Goal: Task Accomplishment & Management: Manage account settings

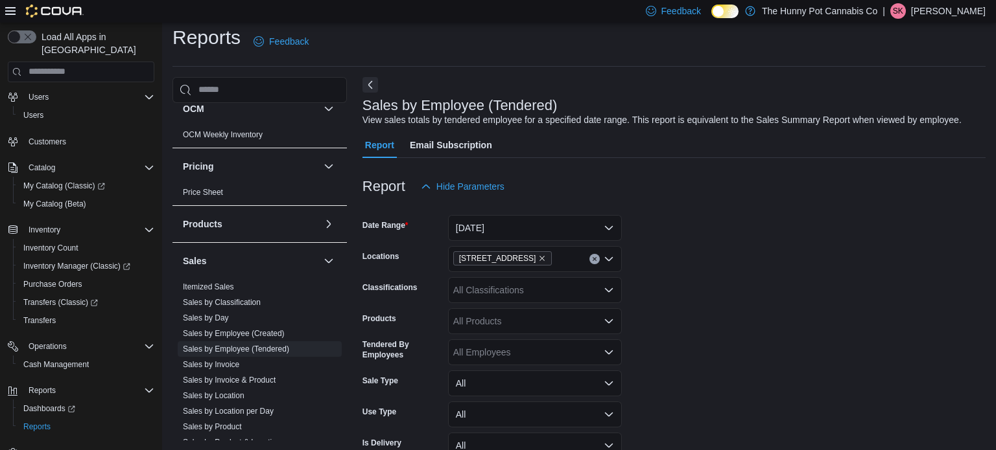
scroll to position [30, 0]
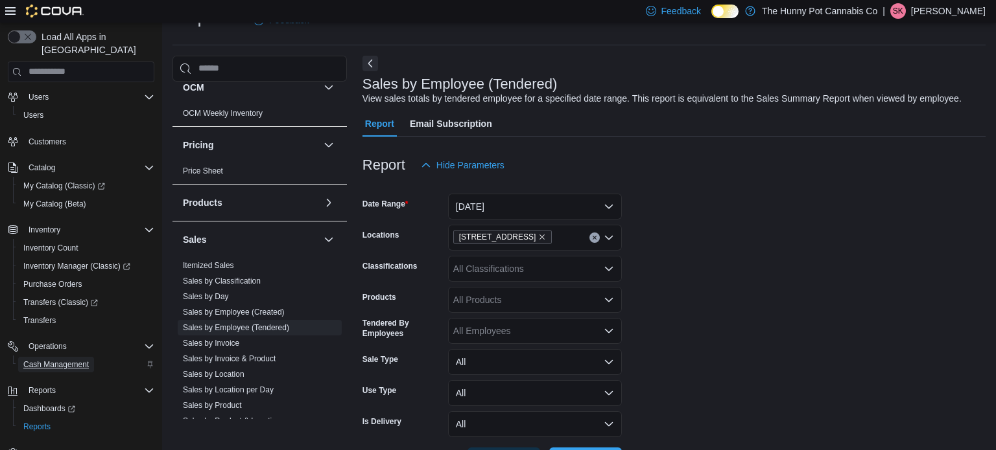
click at [82, 360] on span "Cash Management" at bounding box center [55, 365] width 65 height 10
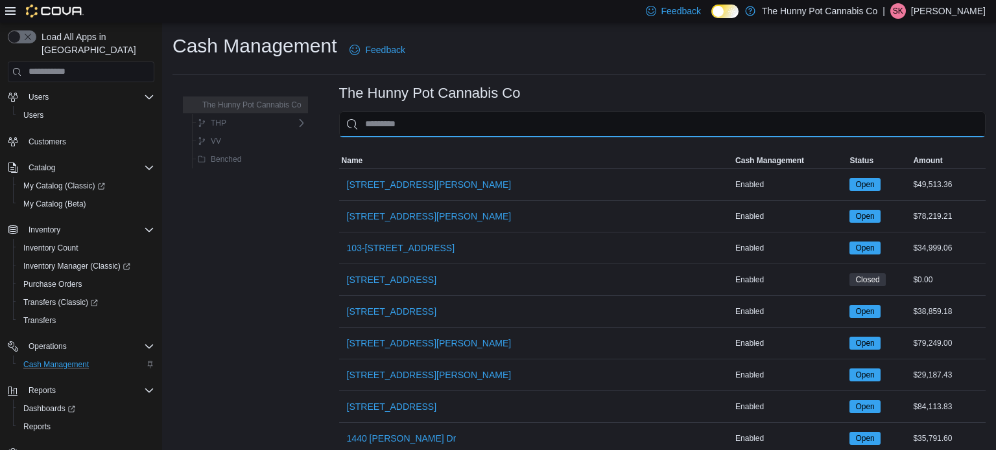
click at [408, 124] on input "This is a search bar. As you type, the results lower in the page will automatic…" at bounding box center [662, 124] width 646 height 26
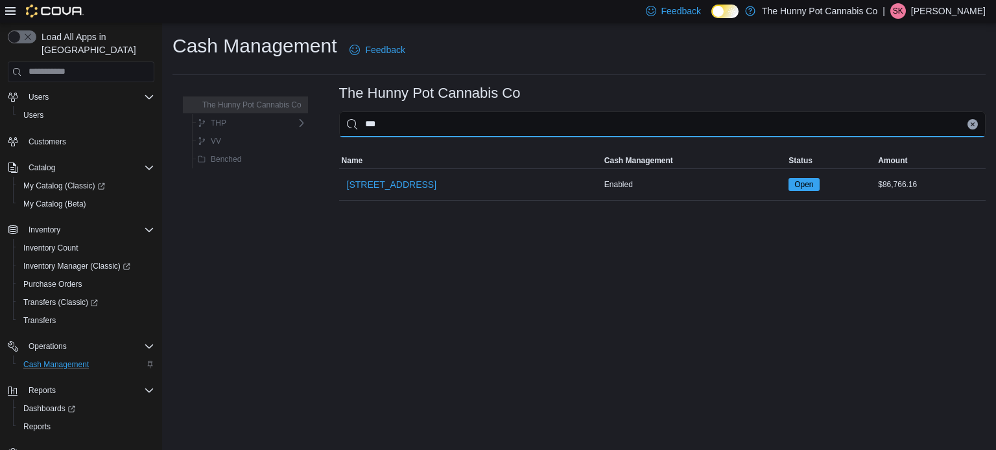
type input "****"
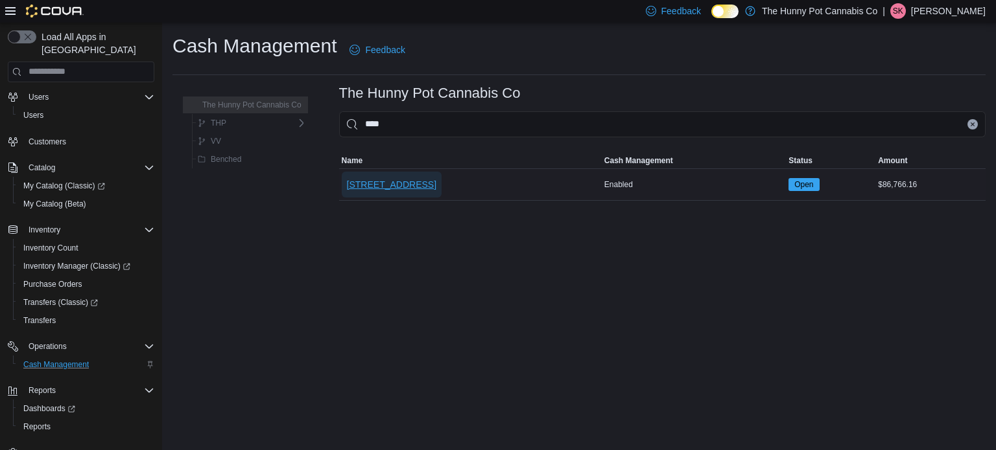
click at [401, 187] on span "[STREET_ADDRESS]" at bounding box center [391, 184] width 89 height 13
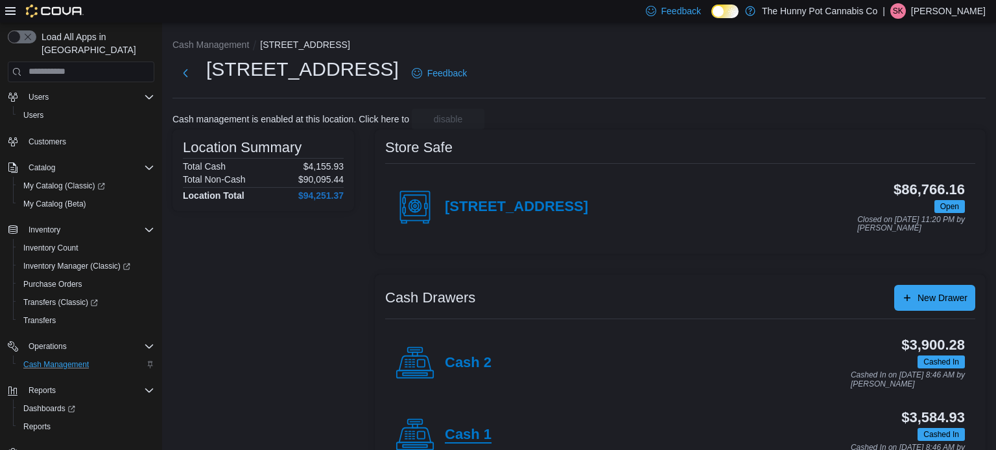
click at [468, 430] on h4 "Cash 1" at bounding box center [468, 435] width 47 height 17
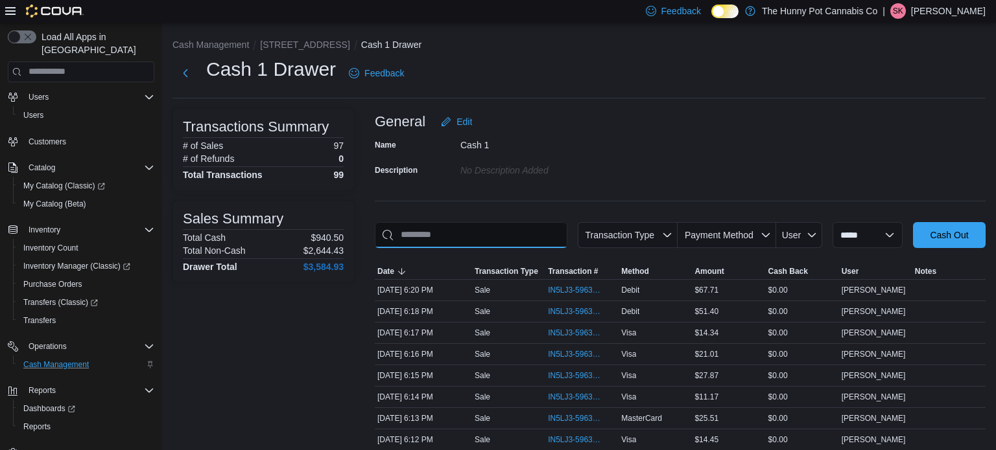
click at [479, 229] on input "This is a search bar. As you type, the results lower in the page will automatic…" at bounding box center [471, 235] width 193 height 26
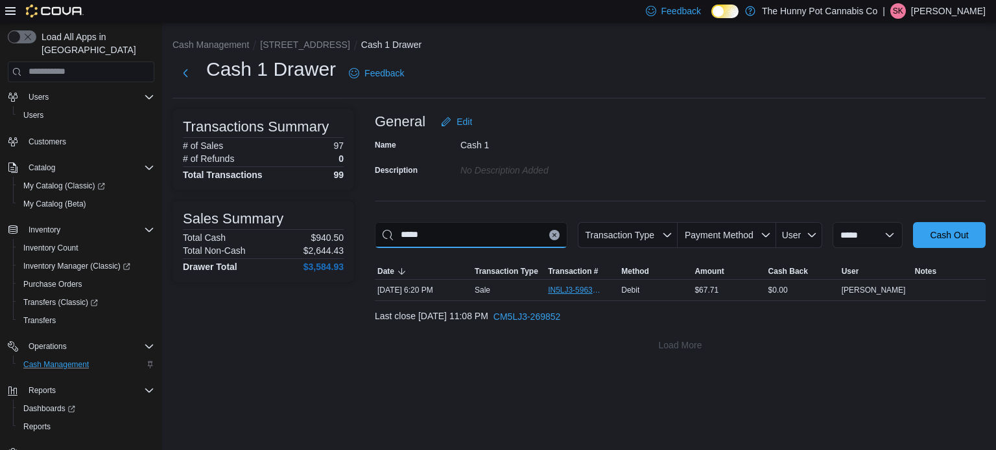
type input "*****"
click at [556, 288] on span "IN5LJ3-5963305" at bounding box center [575, 290] width 55 height 10
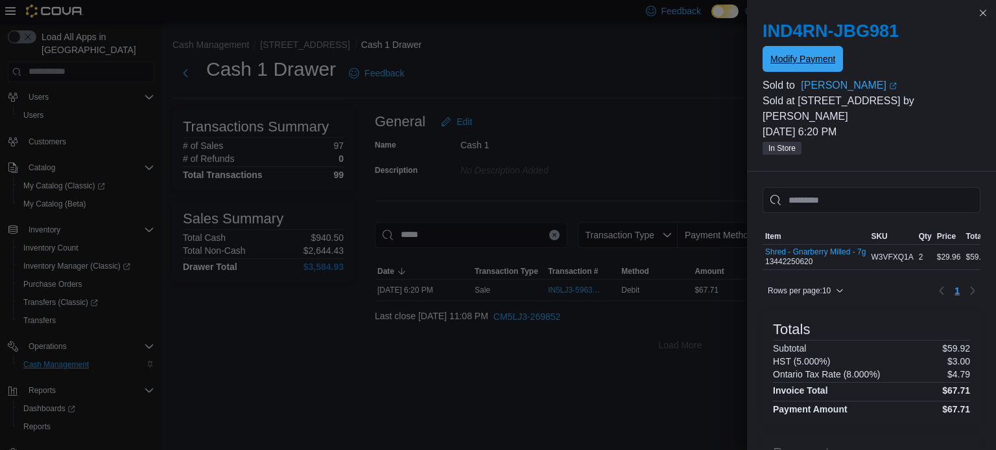
click at [797, 53] on span "Modify Payment" at bounding box center [802, 59] width 65 height 13
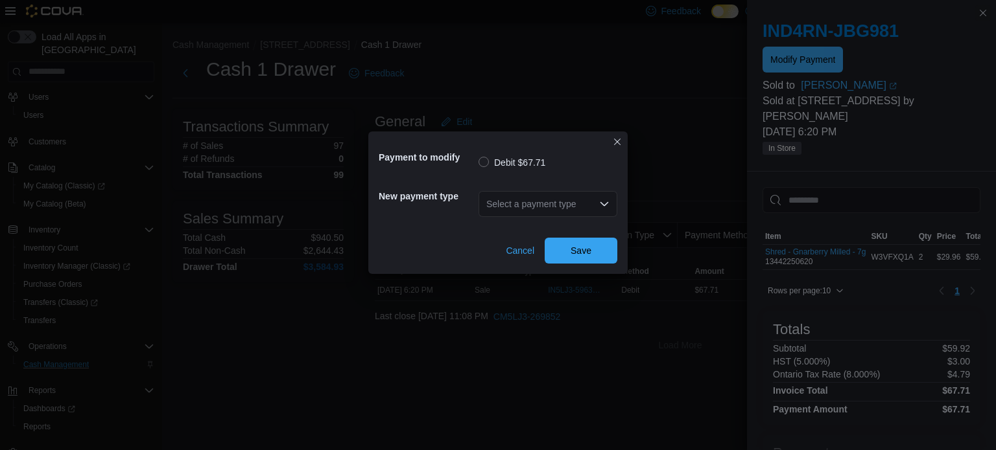
click at [602, 208] on icon "Open list of options" at bounding box center [604, 204] width 10 height 10
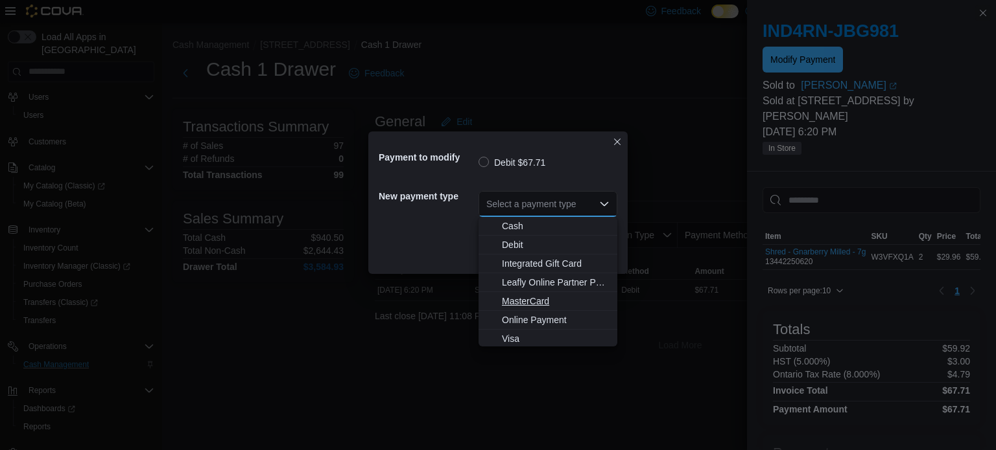
click at [505, 301] on span "MasterCard" at bounding box center [556, 301] width 108 height 13
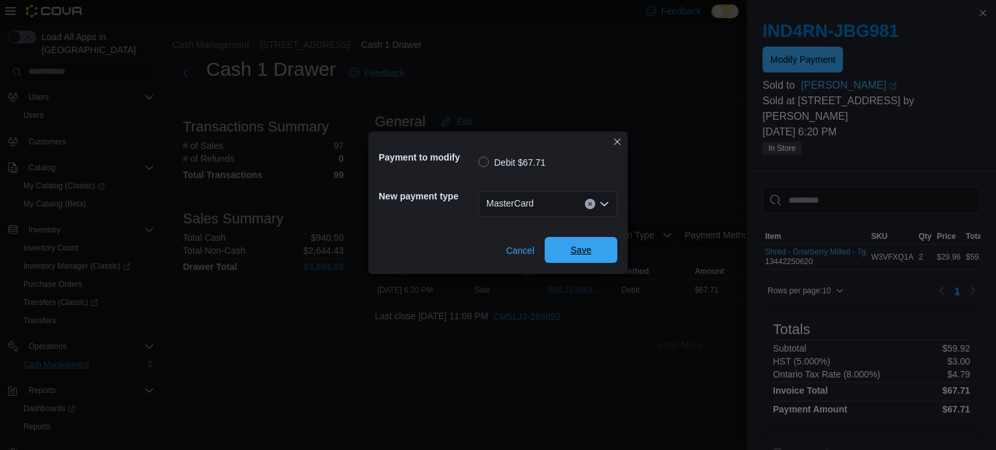
click at [576, 250] on span "Save" at bounding box center [580, 250] width 21 height 13
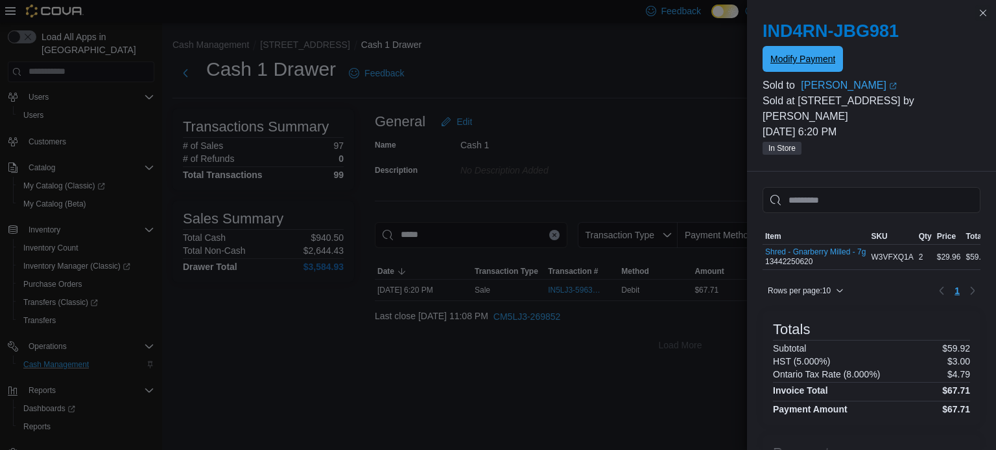
click at [786, 58] on span "Modify Payment" at bounding box center [802, 59] width 65 height 13
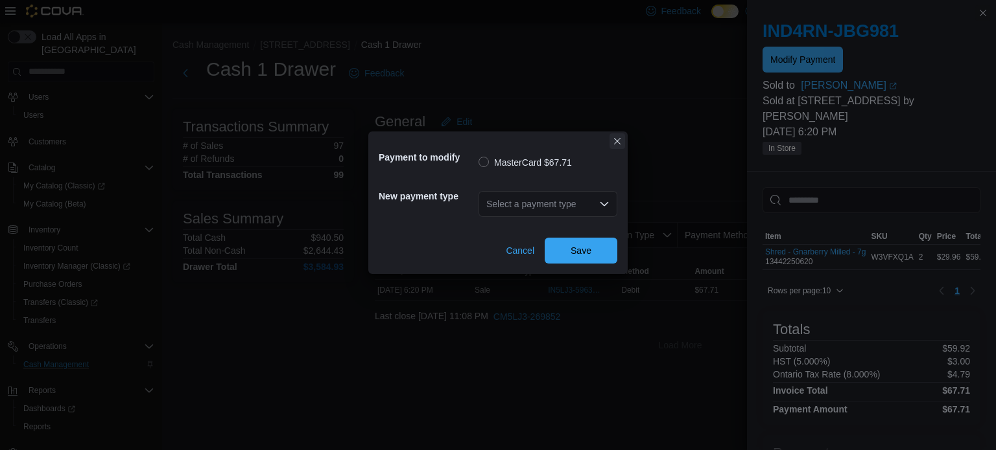
click at [616, 146] on button "Closes this modal window" at bounding box center [617, 142] width 16 height 16
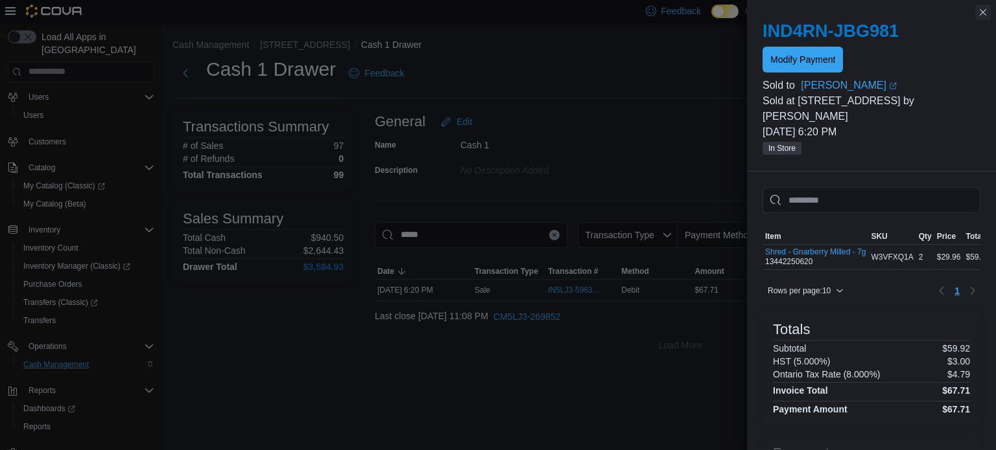
click at [985, 14] on button "Close this dialog" at bounding box center [983, 13] width 16 height 16
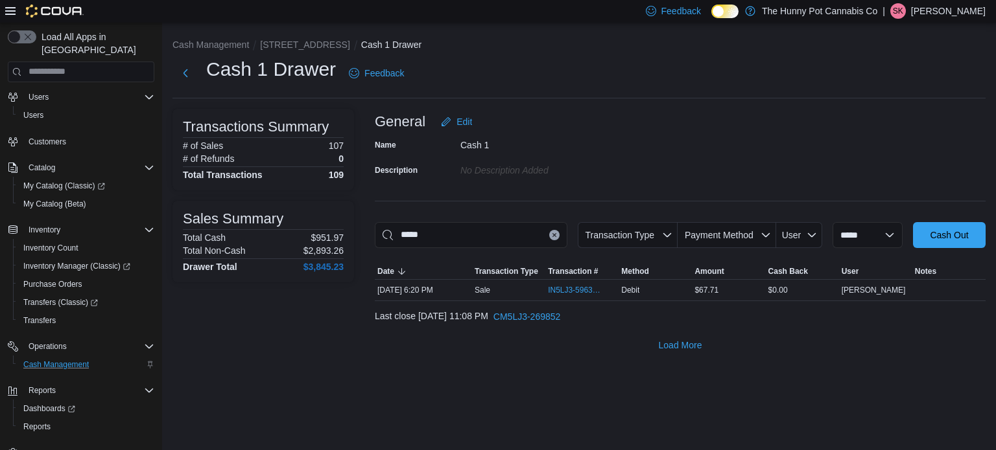
click at [552, 236] on icon "Clear input" at bounding box center [553, 234] width 3 height 3
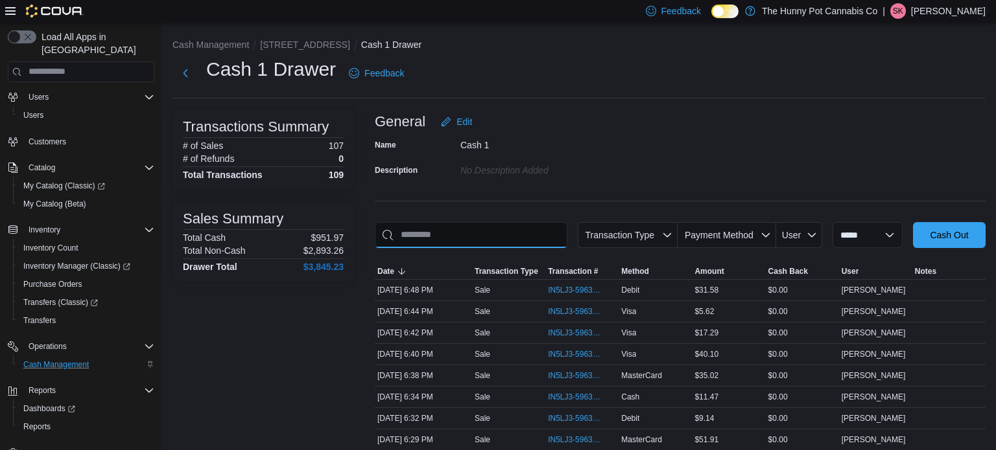
click at [488, 232] on input "This is a search bar. As you type, the results lower in the page will automatic…" at bounding box center [471, 235] width 193 height 26
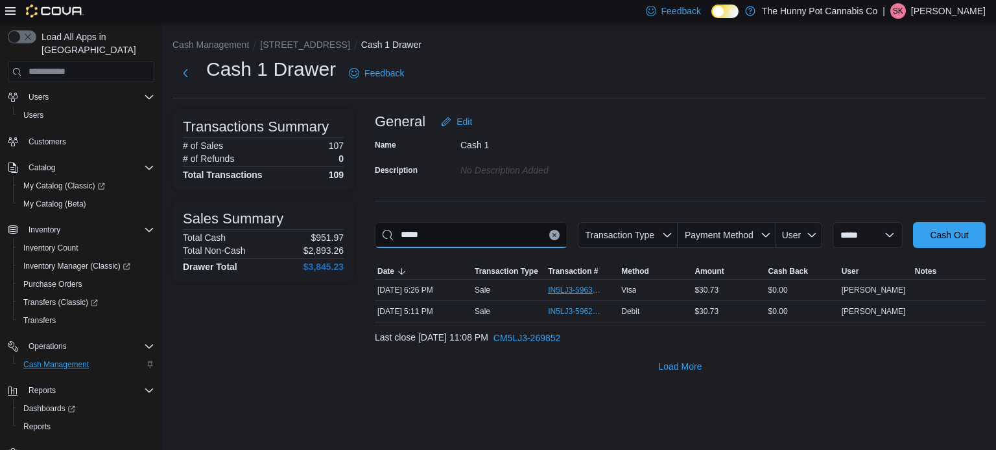
type input "*****"
click at [579, 291] on span "IN5LJ3-5963381" at bounding box center [575, 290] width 55 height 10
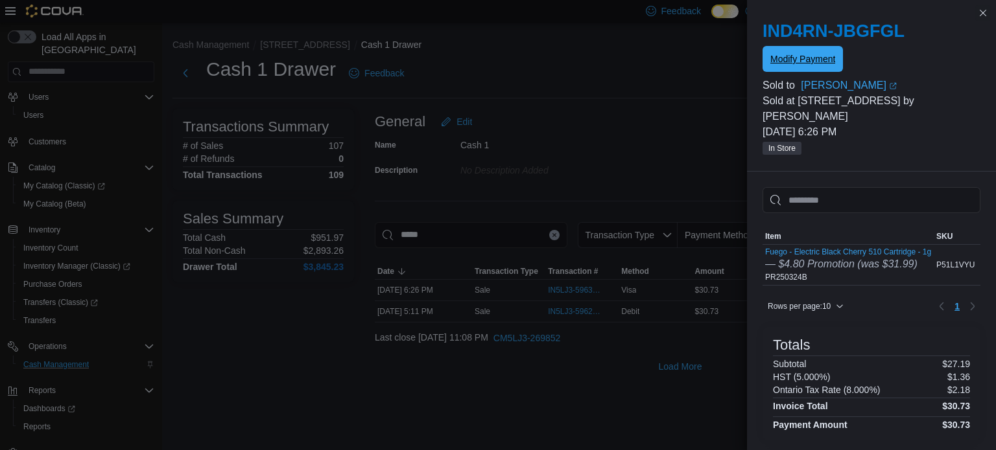
click at [795, 54] on span "Modify Payment" at bounding box center [802, 59] width 65 height 13
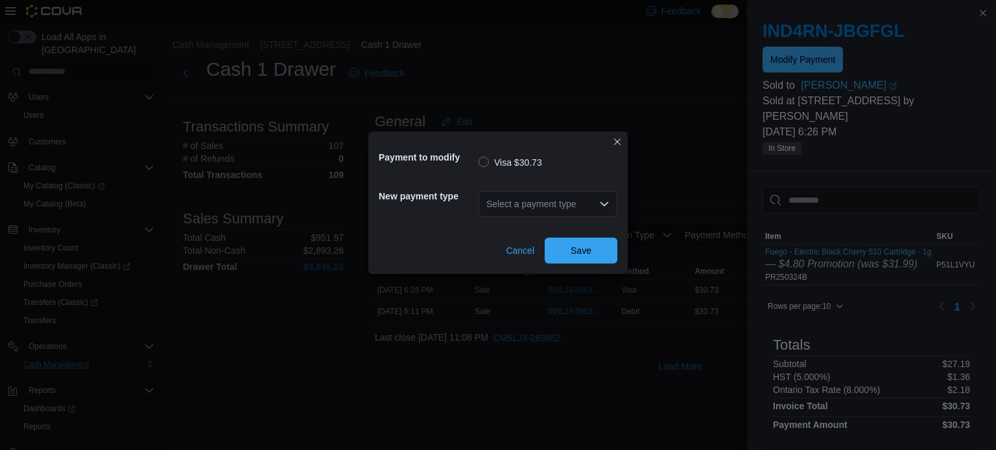
click at [533, 205] on div "Select a payment type" at bounding box center [547, 204] width 139 height 26
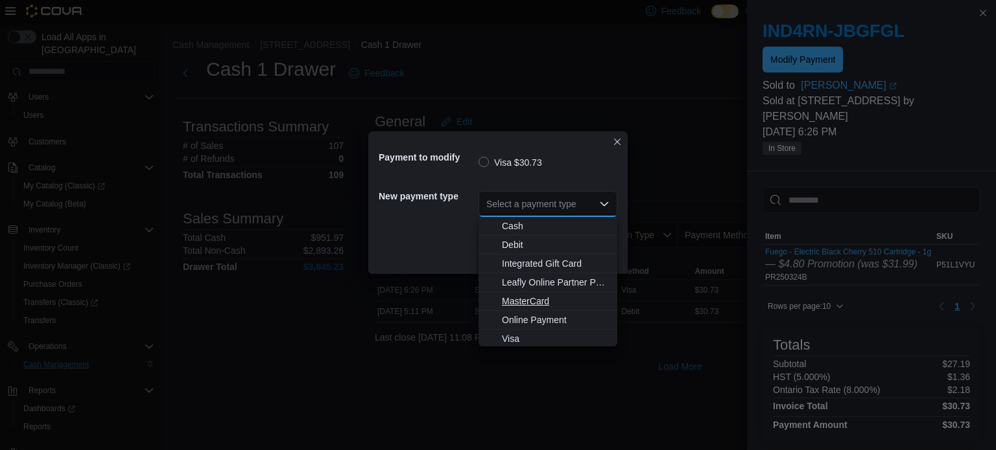
click at [524, 296] on span "MasterCard" at bounding box center [556, 301] width 108 height 13
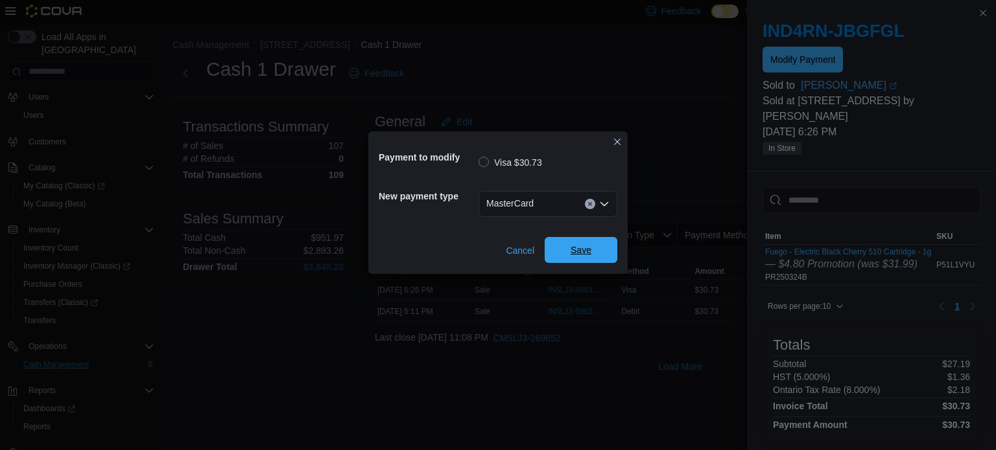
click at [579, 246] on span "Save" at bounding box center [580, 250] width 21 height 13
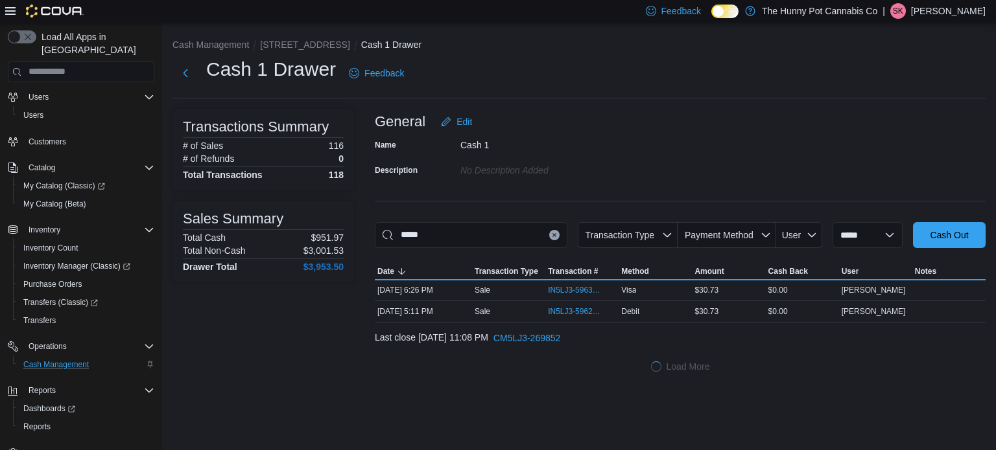
click at [552, 236] on icon "Clear input" at bounding box center [553, 234] width 3 height 3
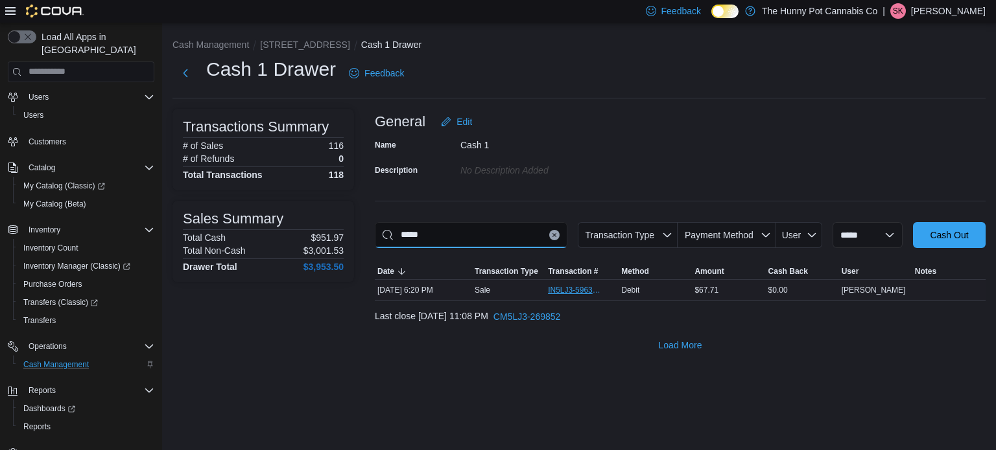
type input "*****"
click at [580, 294] on span "IN5LJ3-5963305" at bounding box center [575, 290] width 55 height 10
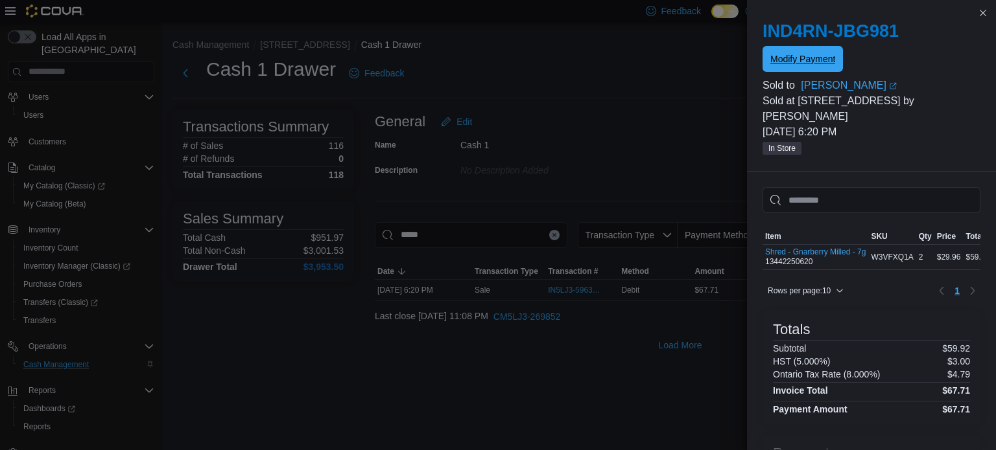
click at [803, 69] on span "Modify Payment" at bounding box center [802, 59] width 65 height 26
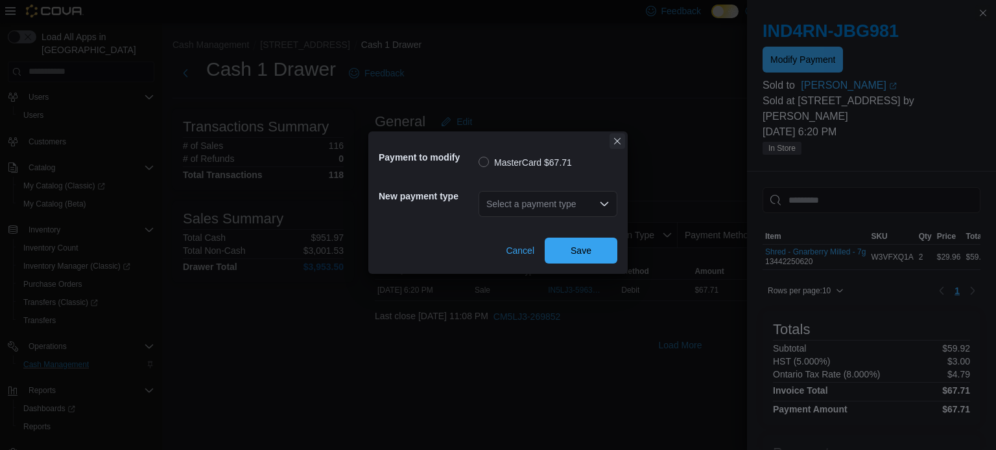
click at [620, 145] on button "Closes this modal window" at bounding box center [617, 142] width 16 height 16
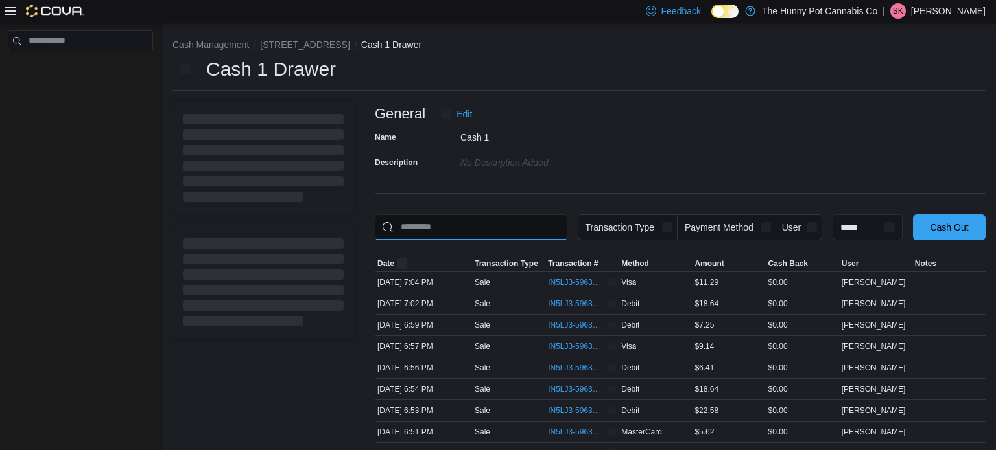
click at [458, 220] on input "This is a search bar. As you type, the results lower in the page will automatic…" at bounding box center [471, 228] width 193 height 26
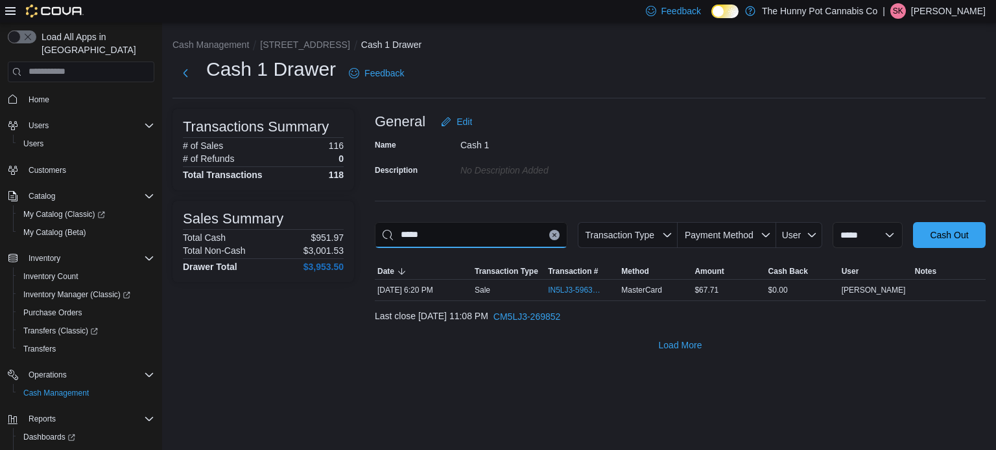
type input "*****"
click at [549, 239] on button "Clear input" at bounding box center [554, 235] width 10 height 10
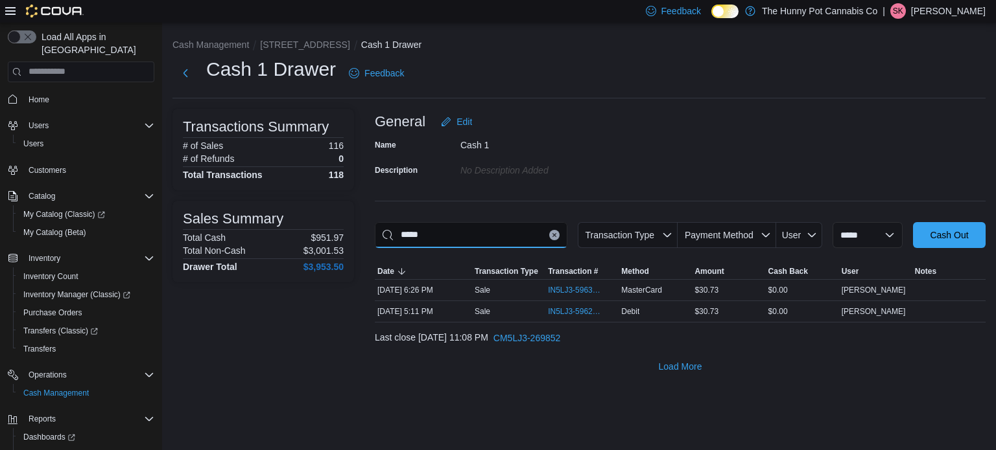
type input "*****"
click at [188, 65] on button "Next" at bounding box center [185, 73] width 26 height 26
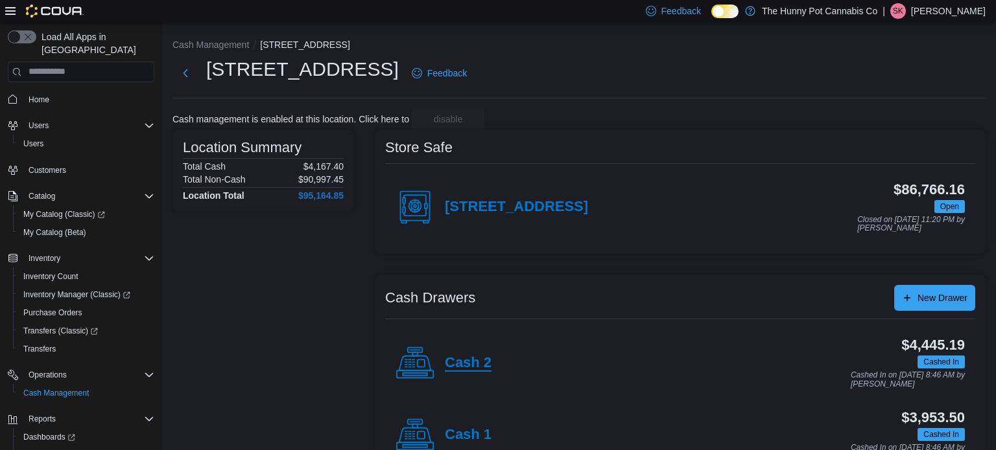
click at [481, 368] on h4 "Cash 2" at bounding box center [468, 363] width 47 height 17
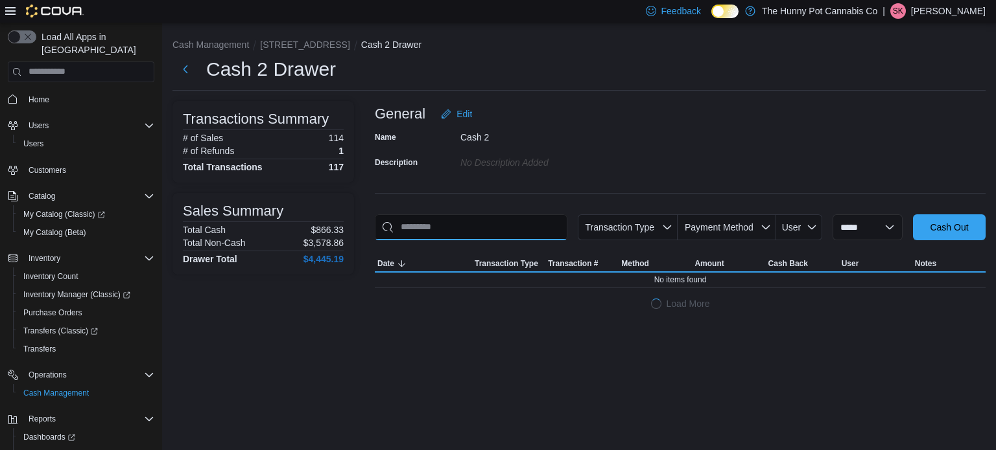
click at [445, 225] on input "This is a search bar. As you type, the results lower in the page will automatic…" at bounding box center [471, 228] width 193 height 26
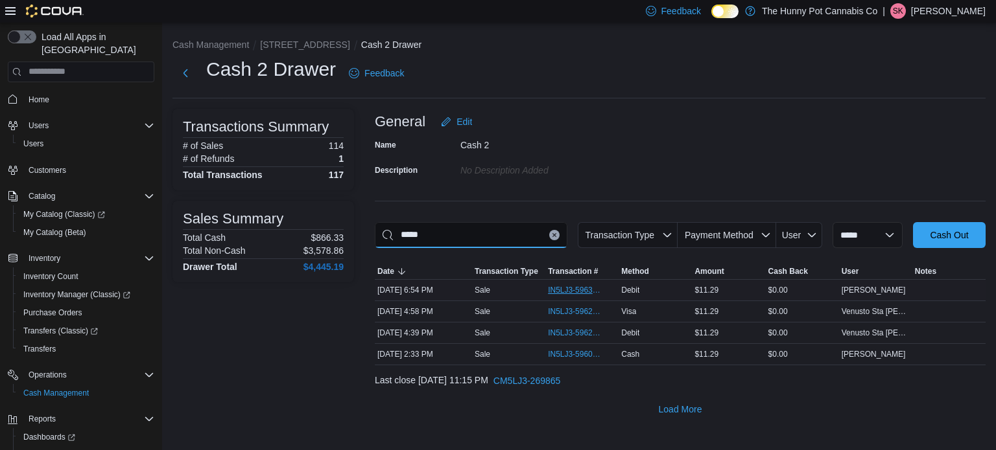
type input "*****"
click at [559, 292] on span "IN5LJ3-5963763" at bounding box center [575, 290] width 55 height 10
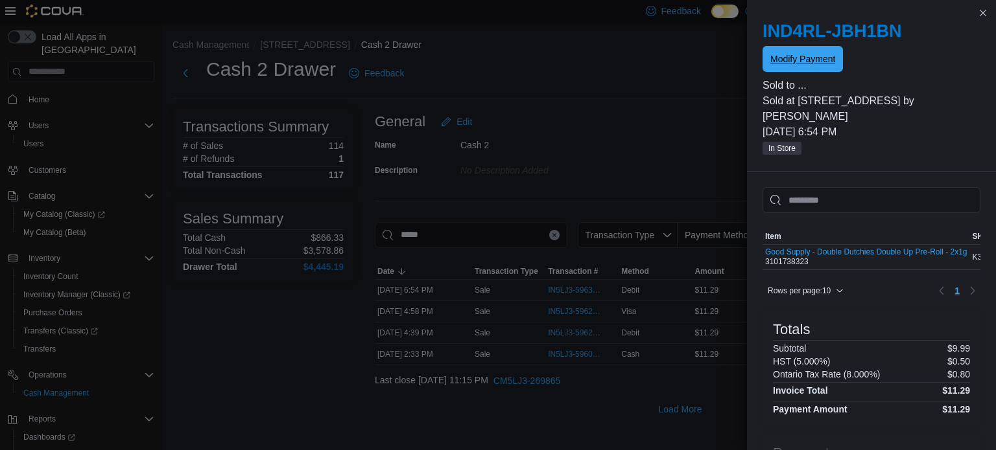
click at [808, 57] on span "Modify Payment" at bounding box center [802, 59] width 65 height 13
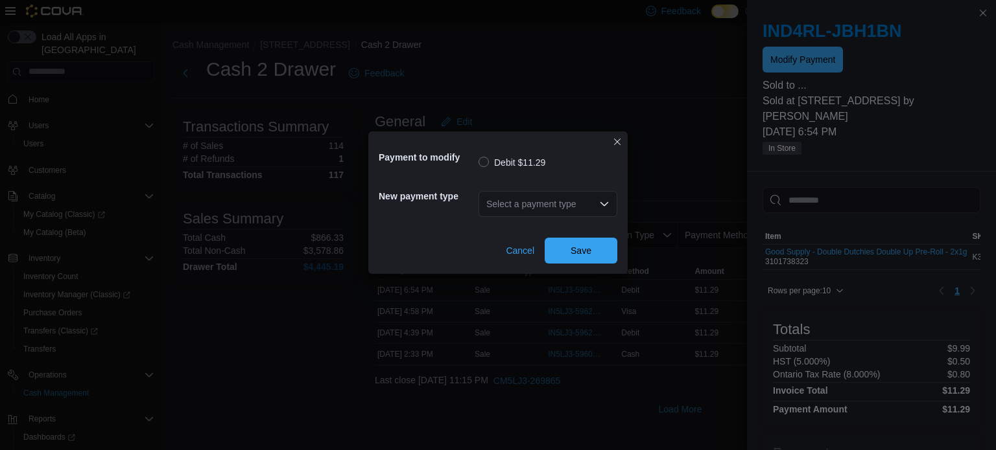
click at [548, 203] on div "Select a payment type" at bounding box center [547, 204] width 139 height 26
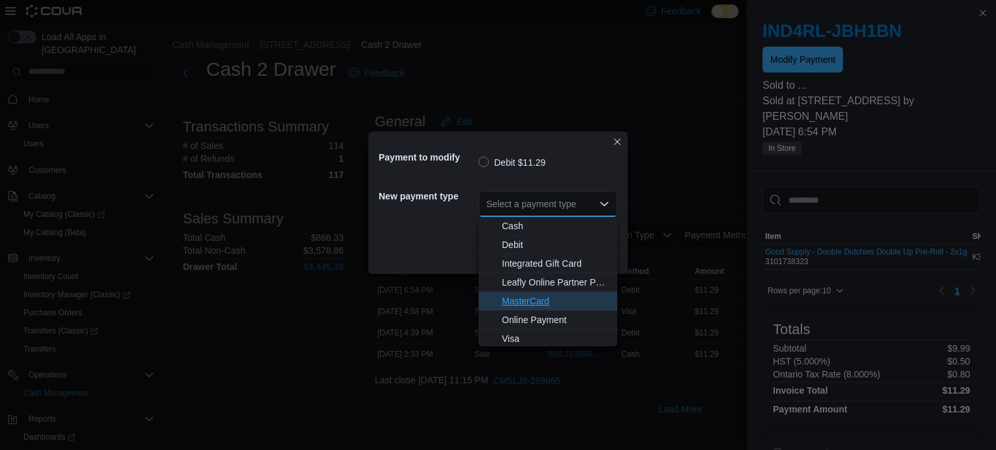
click at [528, 307] on span "MasterCard" at bounding box center [556, 301] width 108 height 13
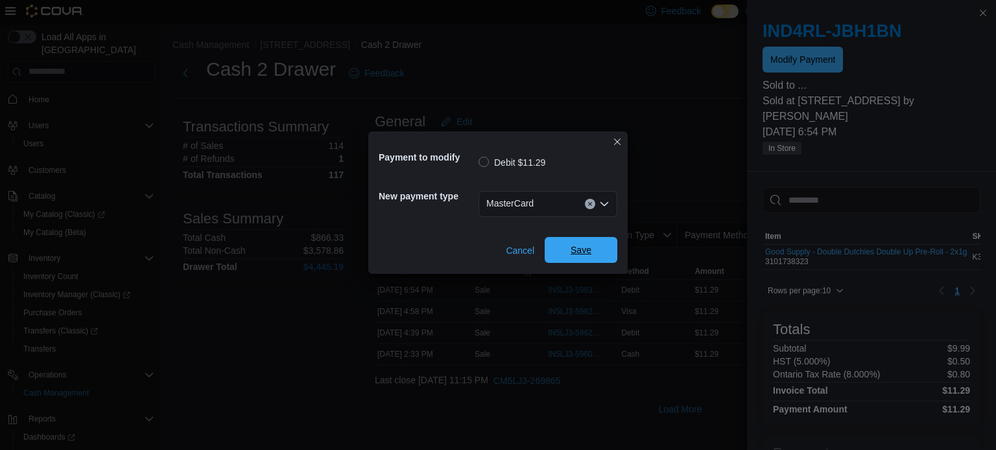
click at [582, 257] on span "Save" at bounding box center [580, 250] width 57 height 26
